Goal: Information Seeking & Learning: Learn about a topic

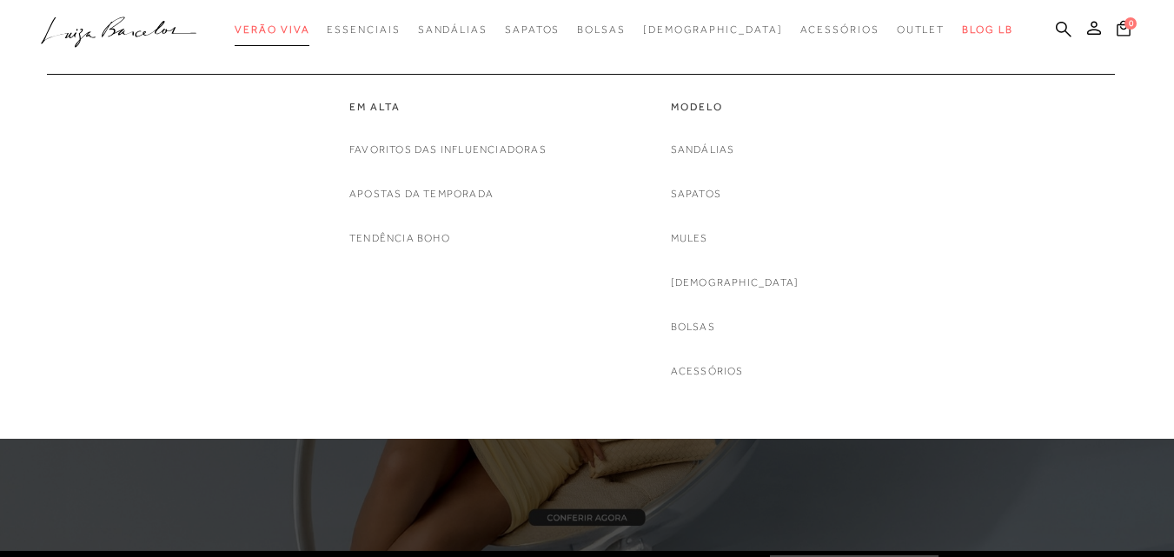
click at [309, 24] on span "Verão Viva" at bounding box center [272, 29] width 75 height 12
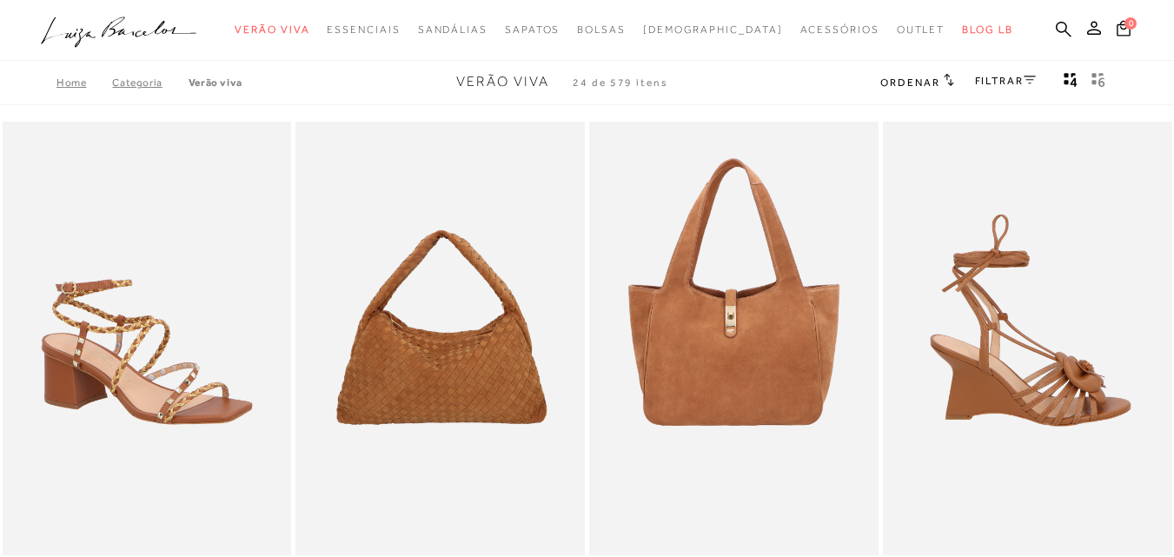
click at [1166, 160] on img at bounding box center [1028, 338] width 288 height 433
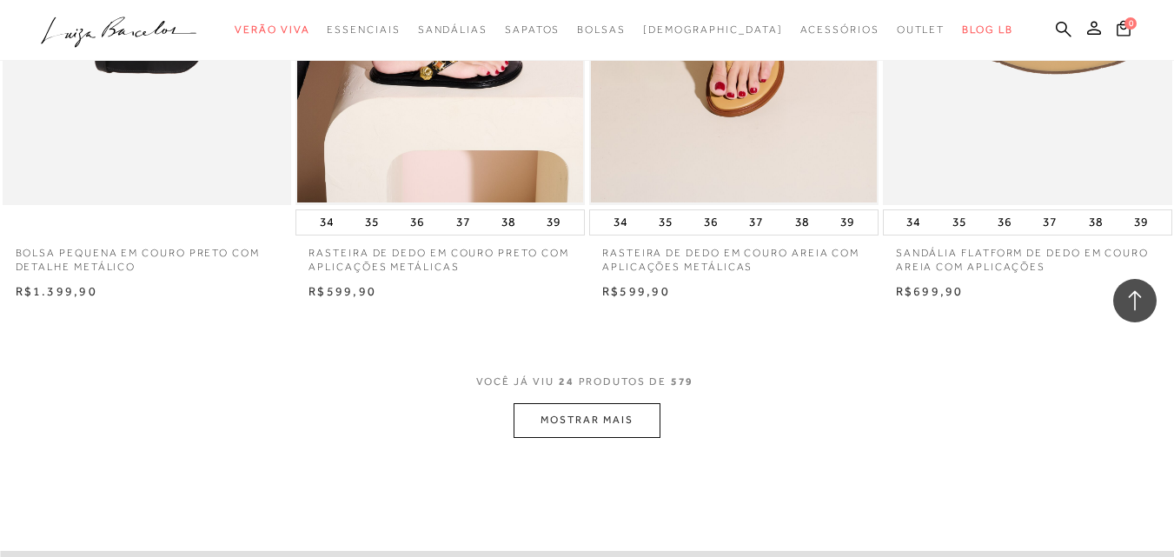
scroll to position [3162, 0]
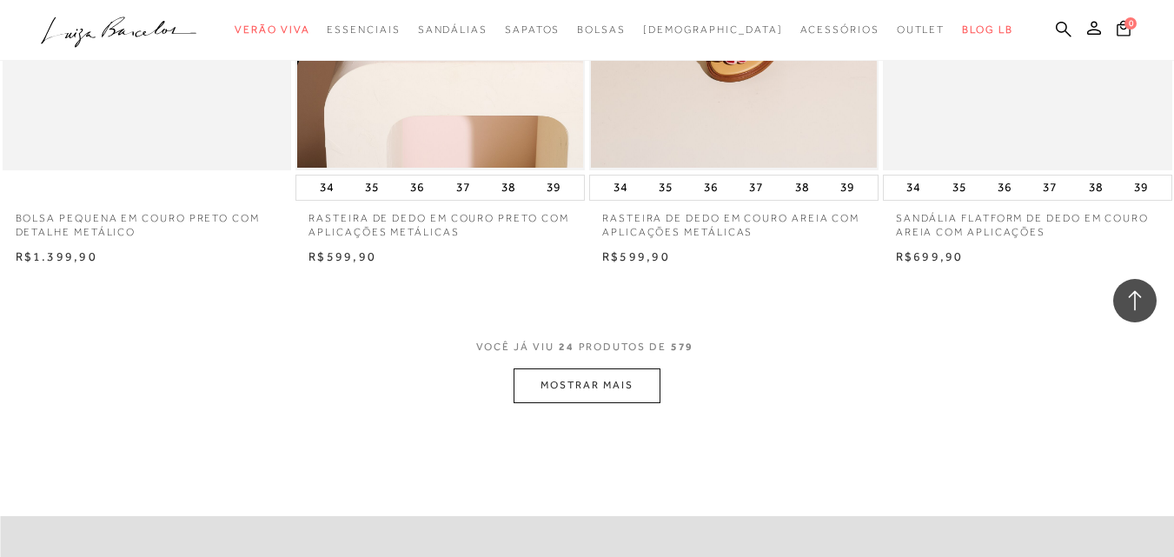
click at [632, 378] on button "MOSTRAR MAIS" at bounding box center [586, 385] width 146 height 34
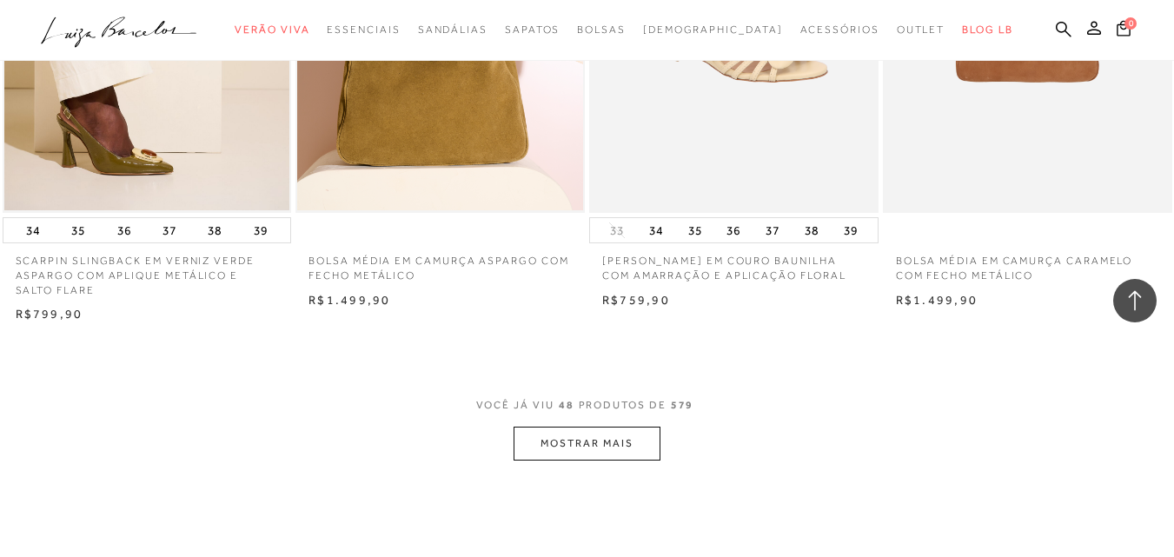
scroll to position [6463, 0]
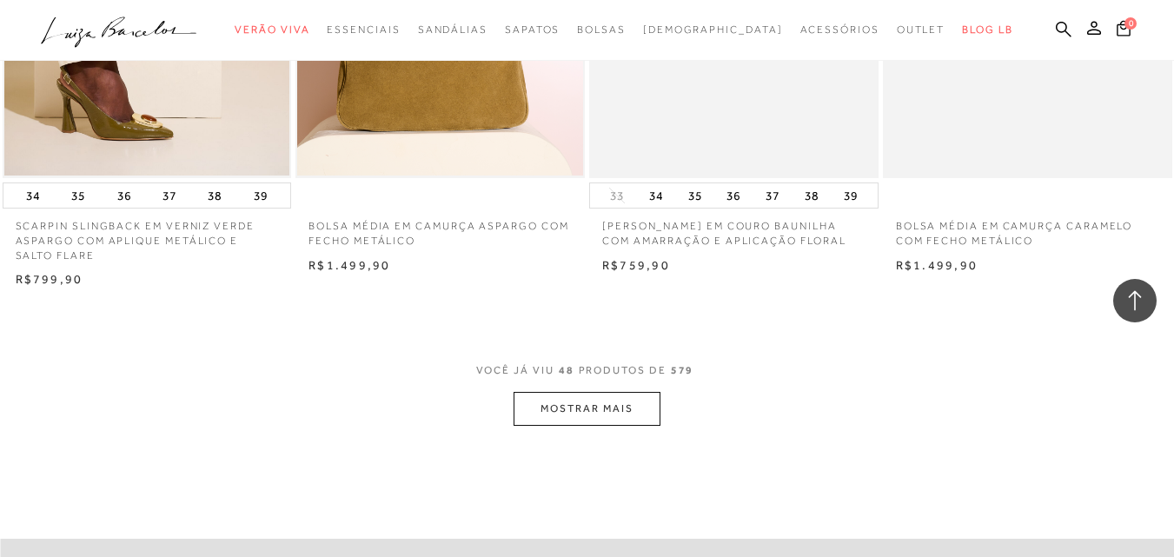
click at [635, 402] on button "MOSTRAR MAIS" at bounding box center [586, 409] width 146 height 34
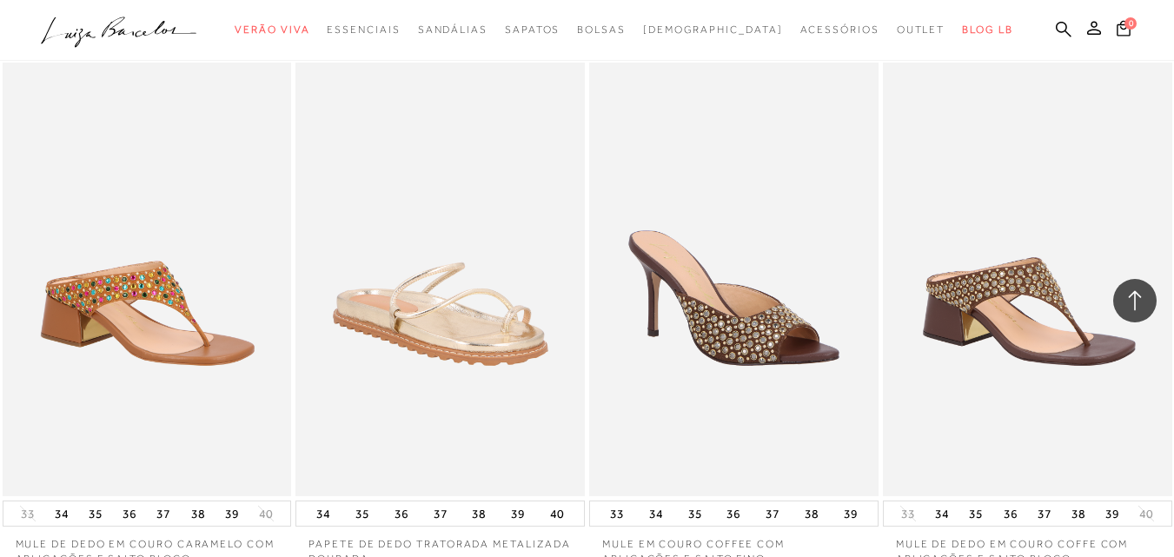
scroll to position [6741, 0]
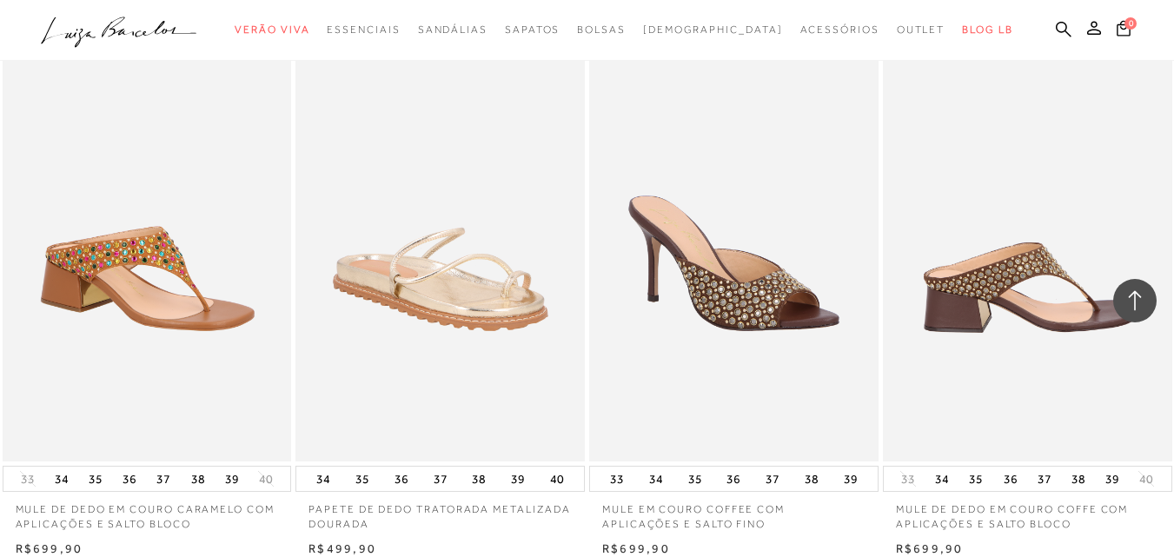
click at [1023, 260] on img at bounding box center [1028, 244] width 288 height 433
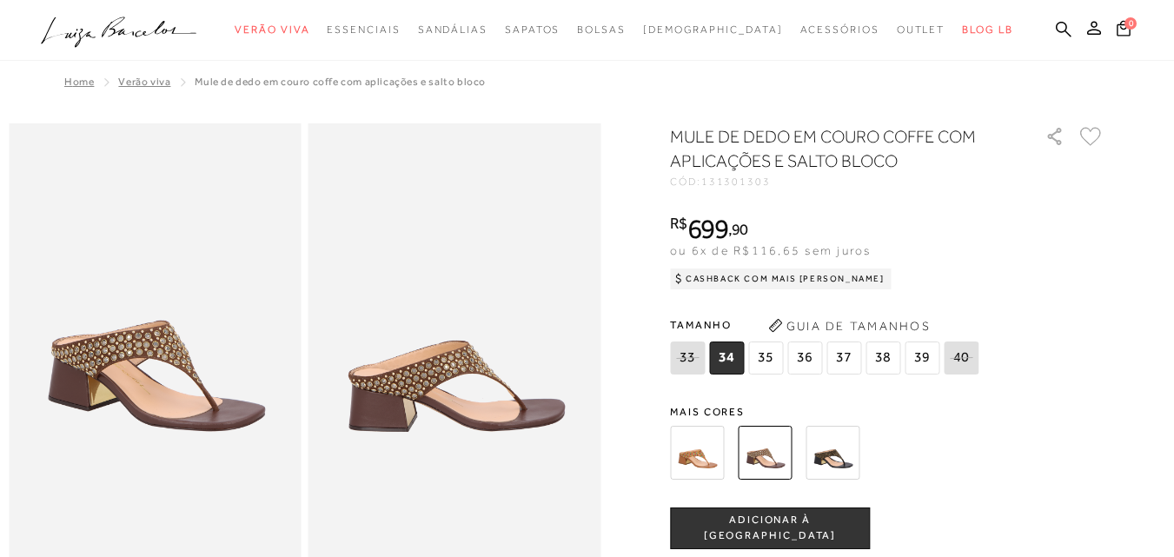
click at [186, 418] on img at bounding box center [155, 342] width 293 height 439
click at [698, 448] on img at bounding box center [697, 453] width 54 height 54
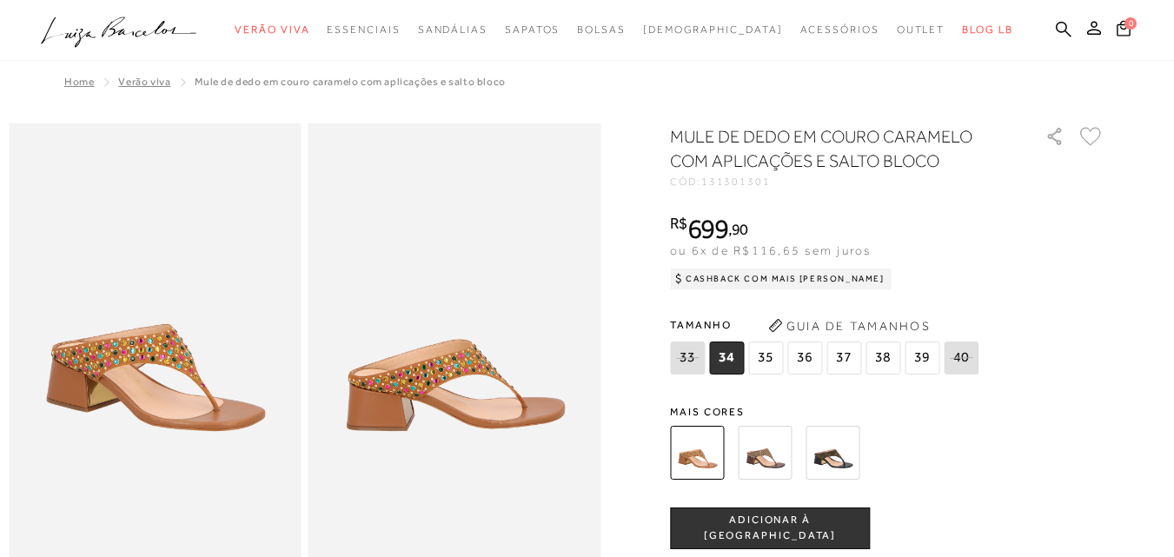
click at [848, 449] on img at bounding box center [832, 453] width 54 height 54
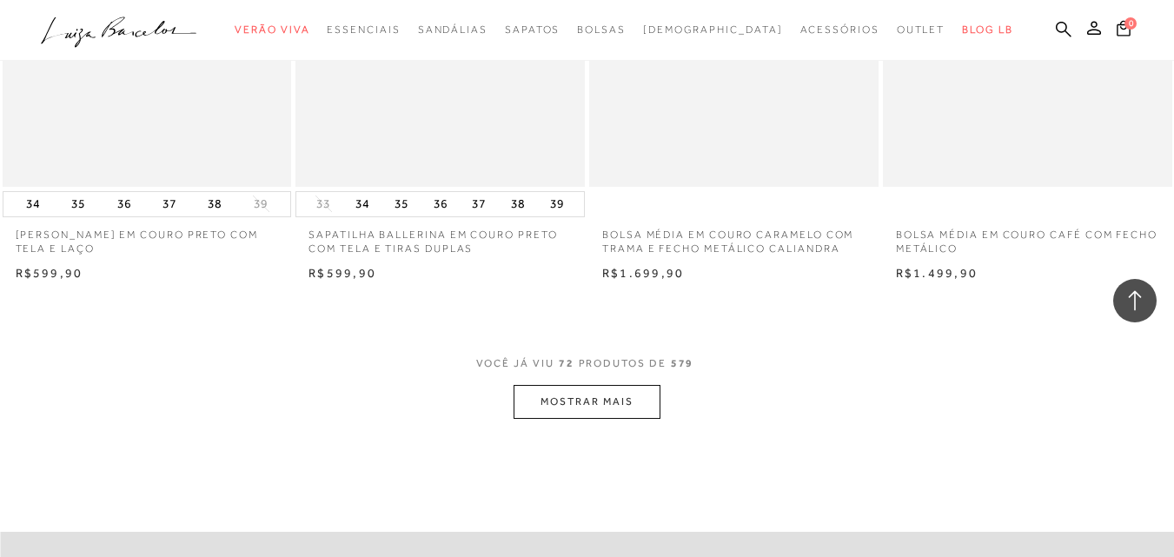
scroll to position [9798, 0]
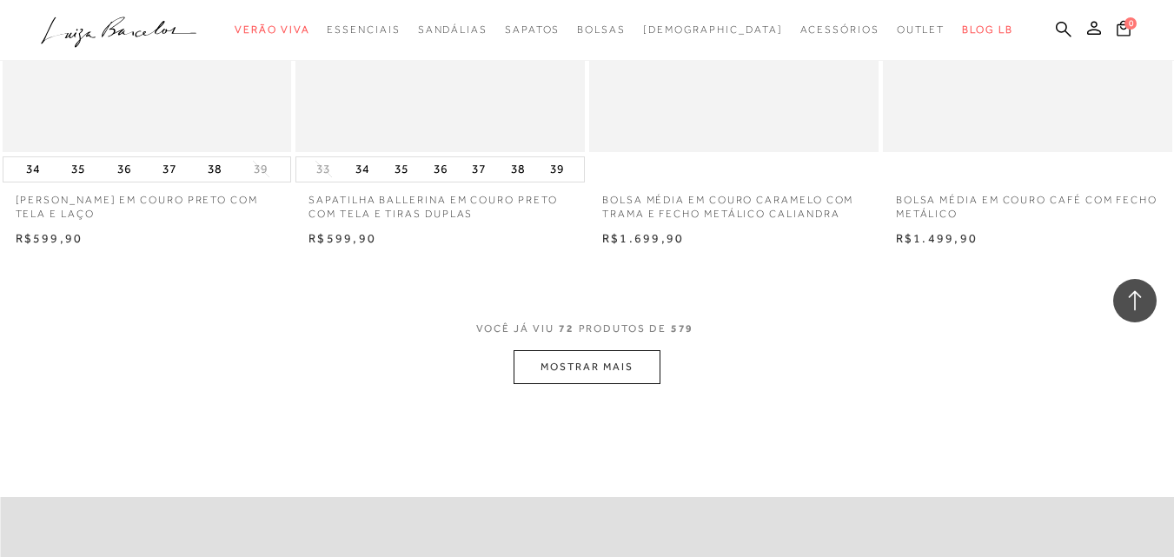
click at [601, 377] on button "MOSTRAR MAIS" at bounding box center [586, 367] width 146 height 34
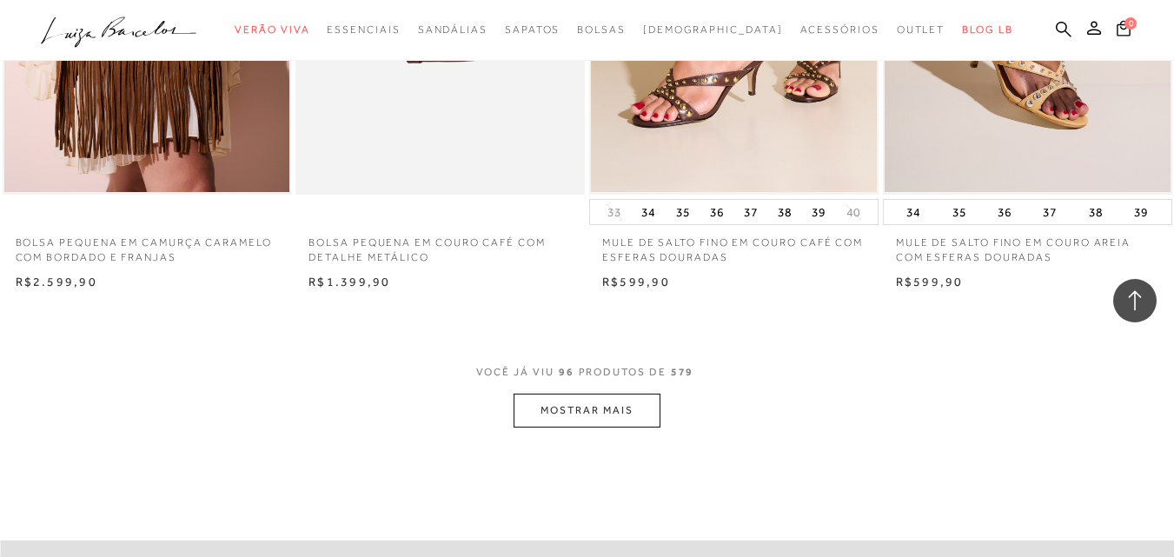
scroll to position [13134, 0]
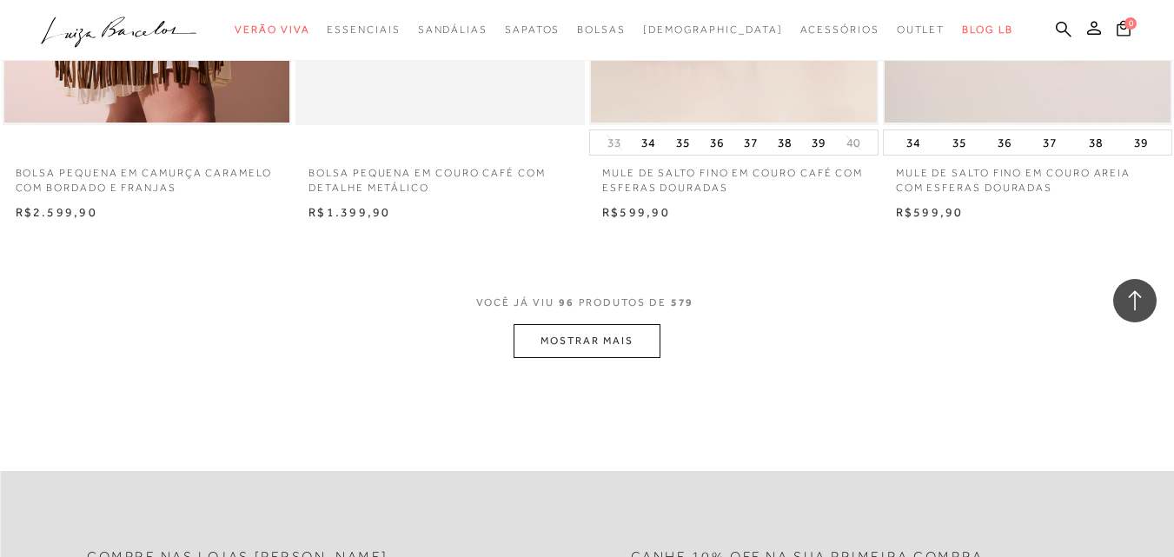
click at [587, 327] on button "MOSTRAR MAIS" at bounding box center [586, 341] width 146 height 34
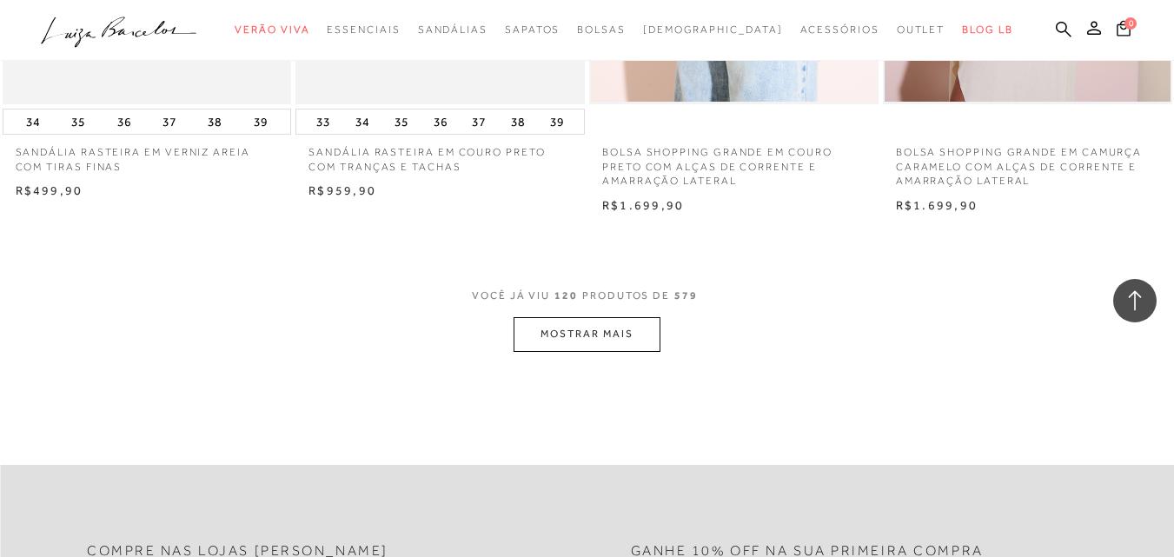
scroll to position [16574, 0]
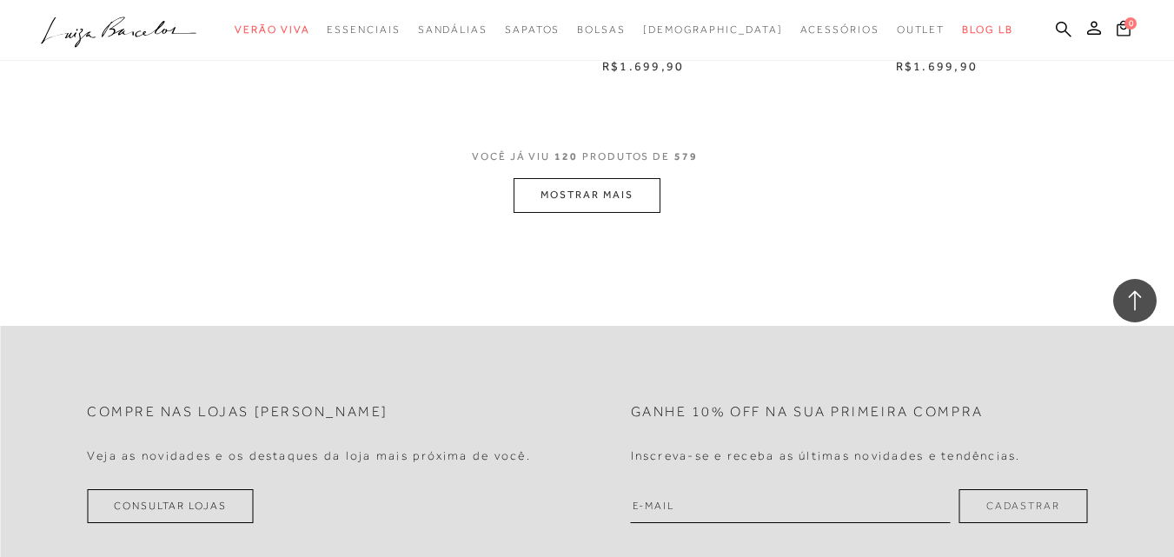
click at [611, 192] on button "MOSTRAR MAIS" at bounding box center [586, 195] width 146 height 34
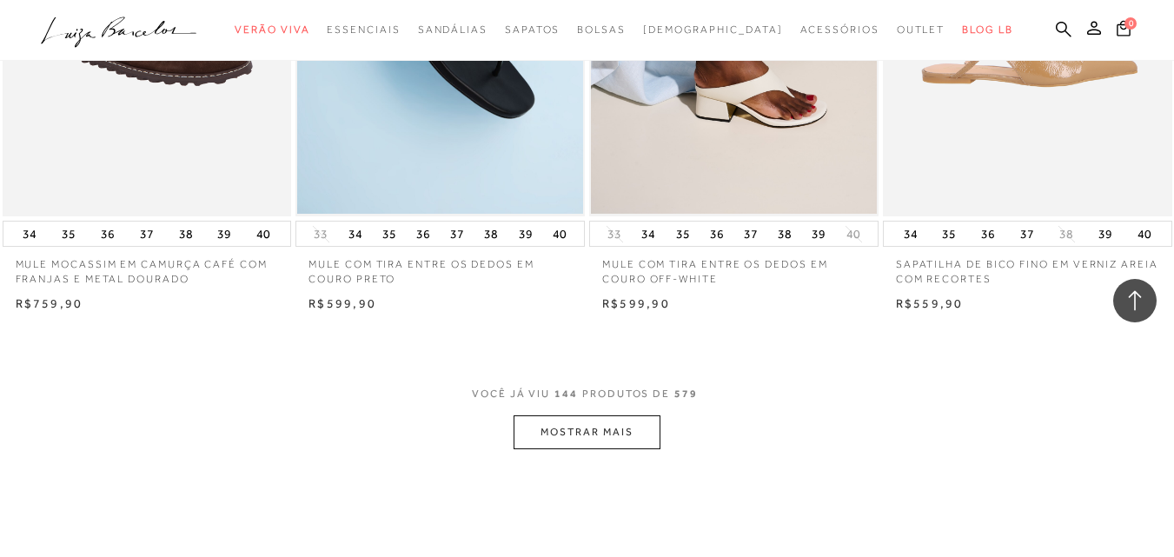
scroll to position [19771, 0]
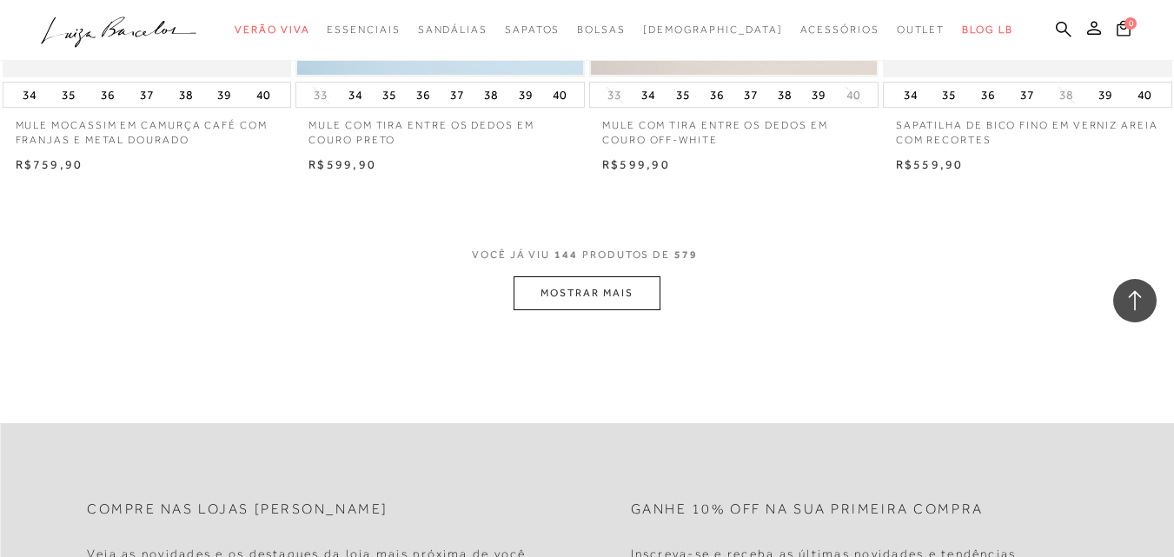
click at [618, 297] on button "MOSTRAR MAIS" at bounding box center [586, 293] width 146 height 34
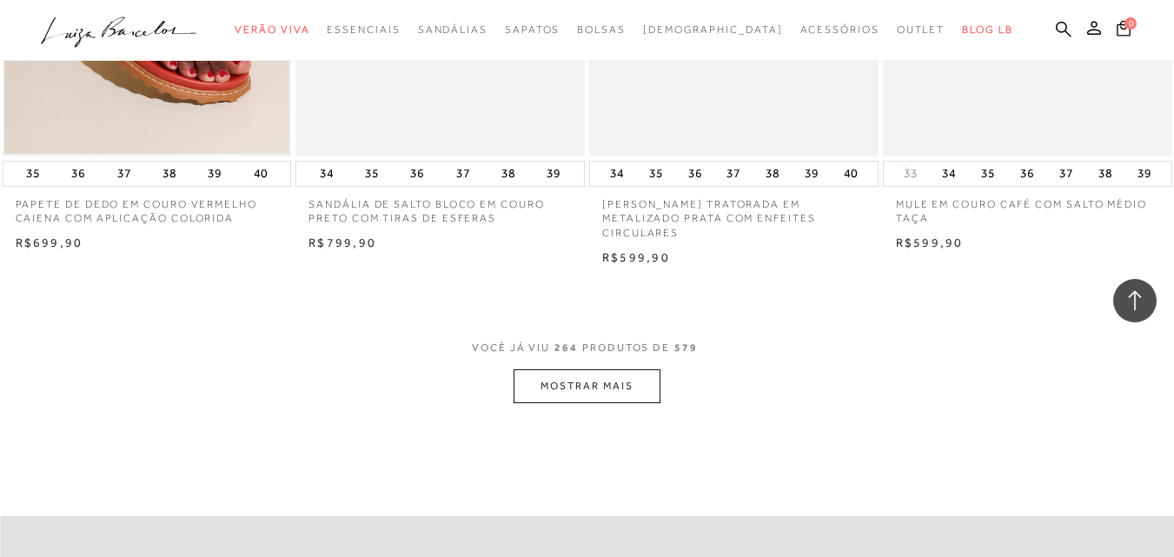
scroll to position [36275, 0]
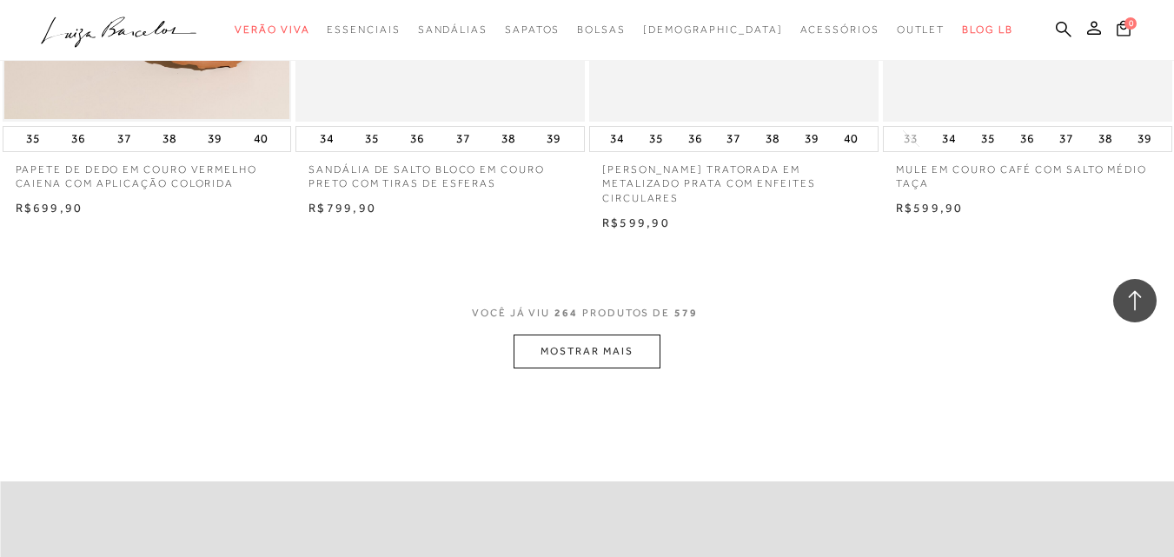
click at [583, 354] on button "MOSTRAR MAIS" at bounding box center [586, 351] width 146 height 34
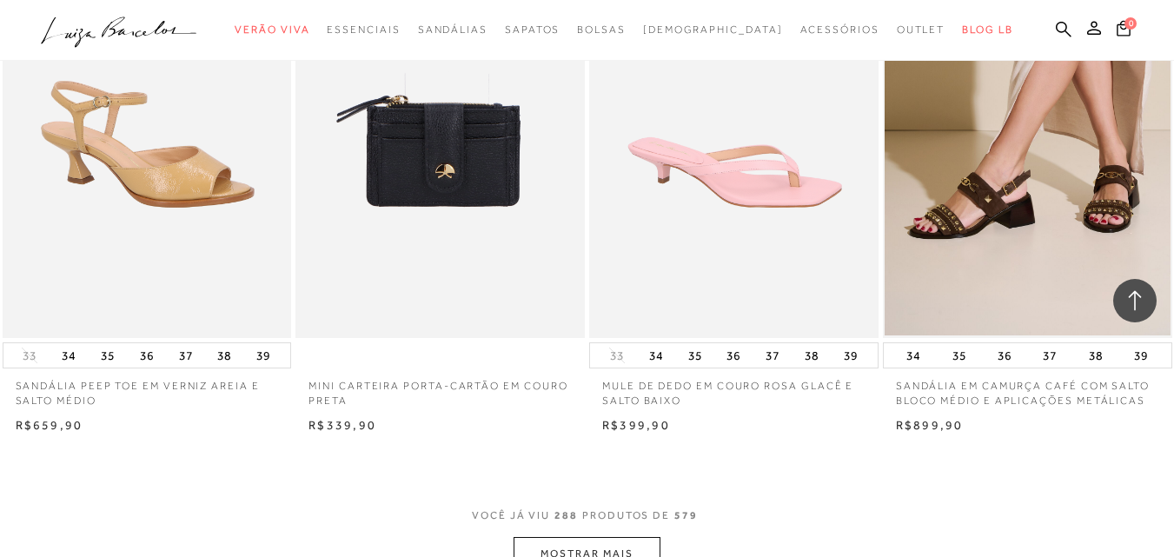
scroll to position [39680, 0]
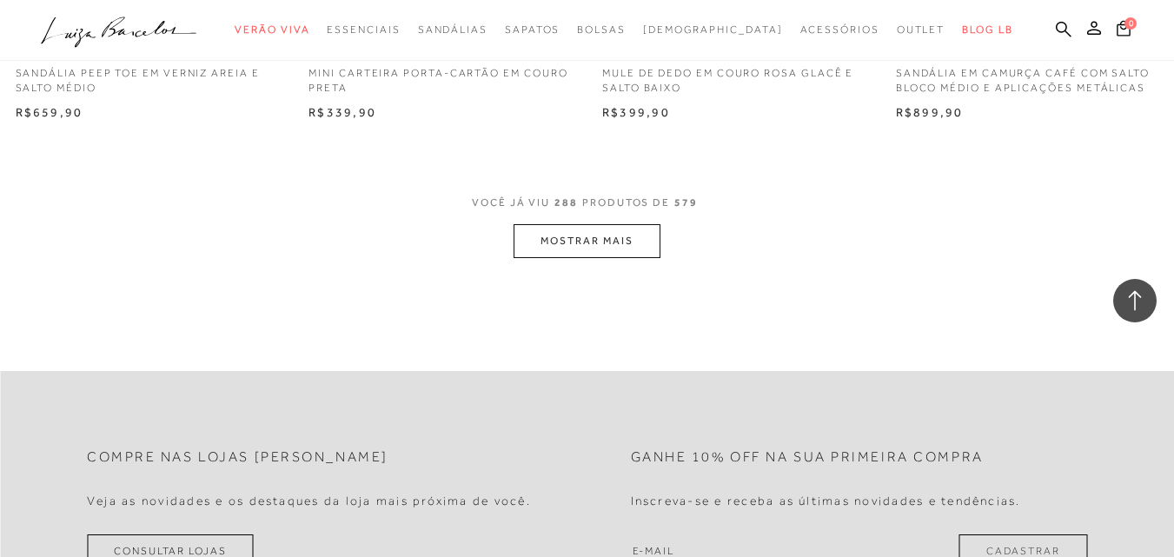
click at [604, 247] on button "MOSTRAR MAIS" at bounding box center [586, 241] width 146 height 34
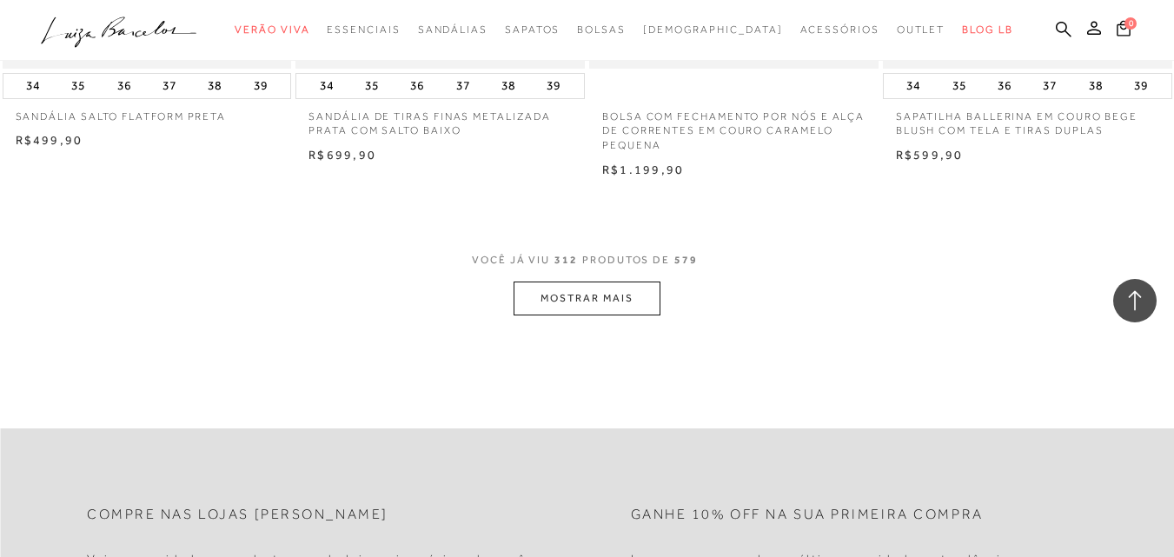
scroll to position [42981, 0]
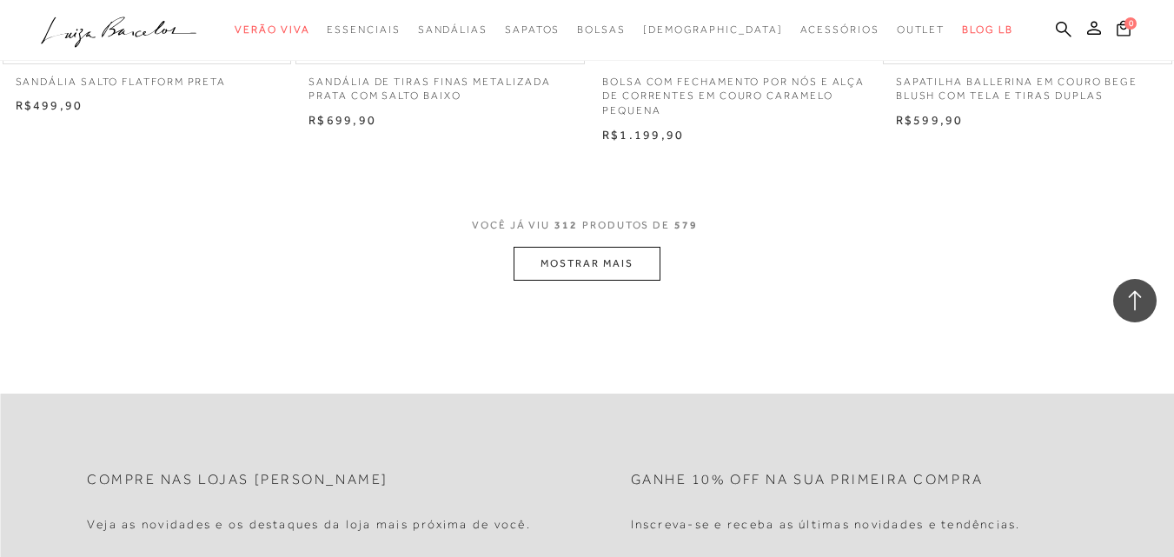
click at [564, 270] on button "MOSTRAR MAIS" at bounding box center [586, 264] width 146 height 34
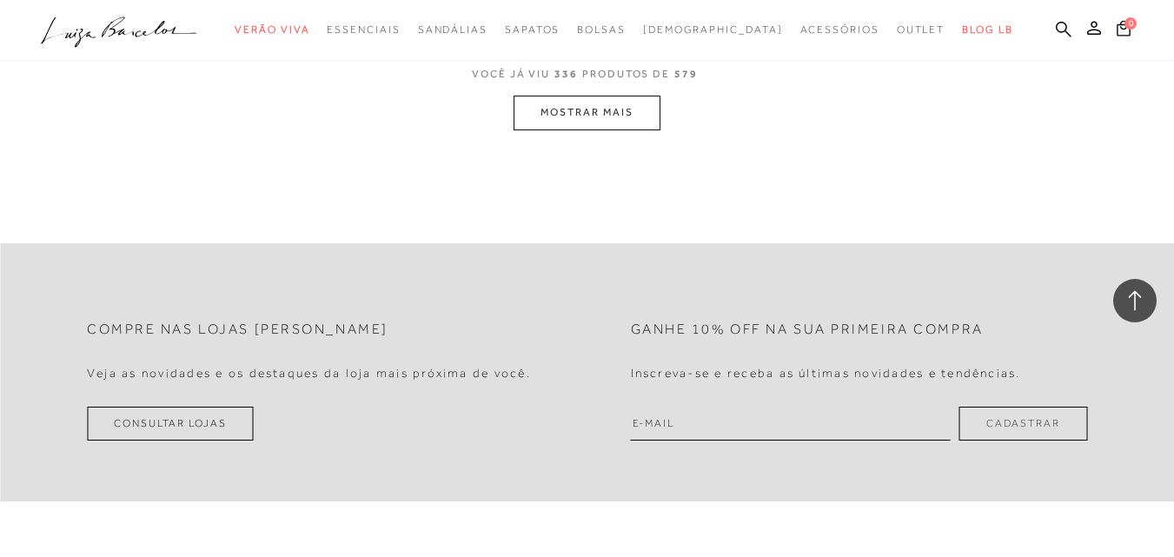
scroll to position [46664, 0]
